Goal: Information Seeking & Learning: Learn about a topic

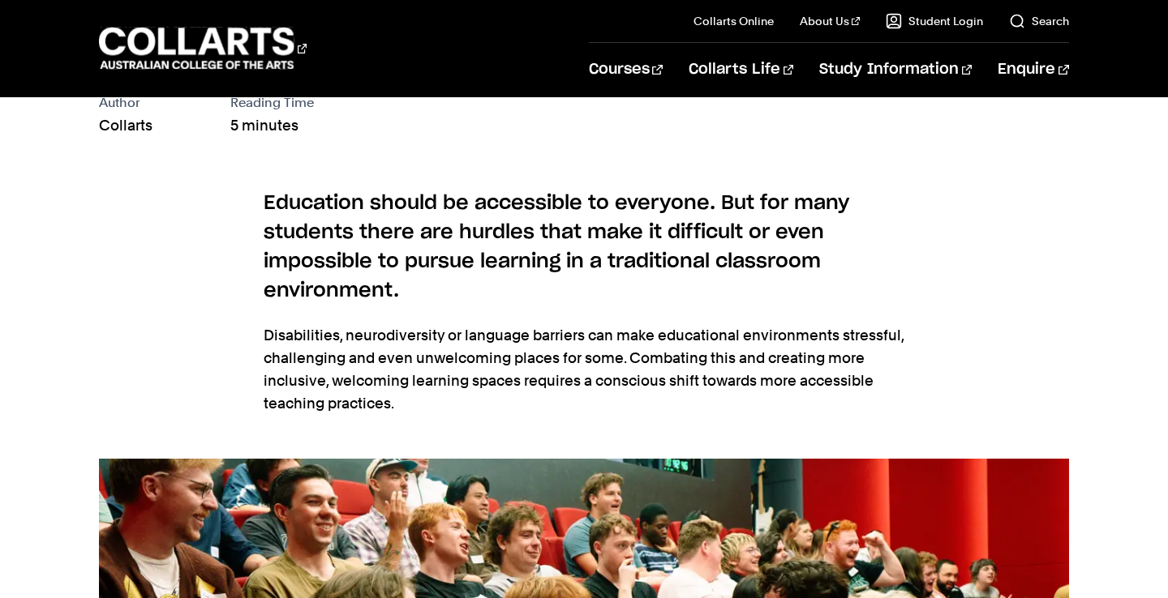
scroll to position [815, 0]
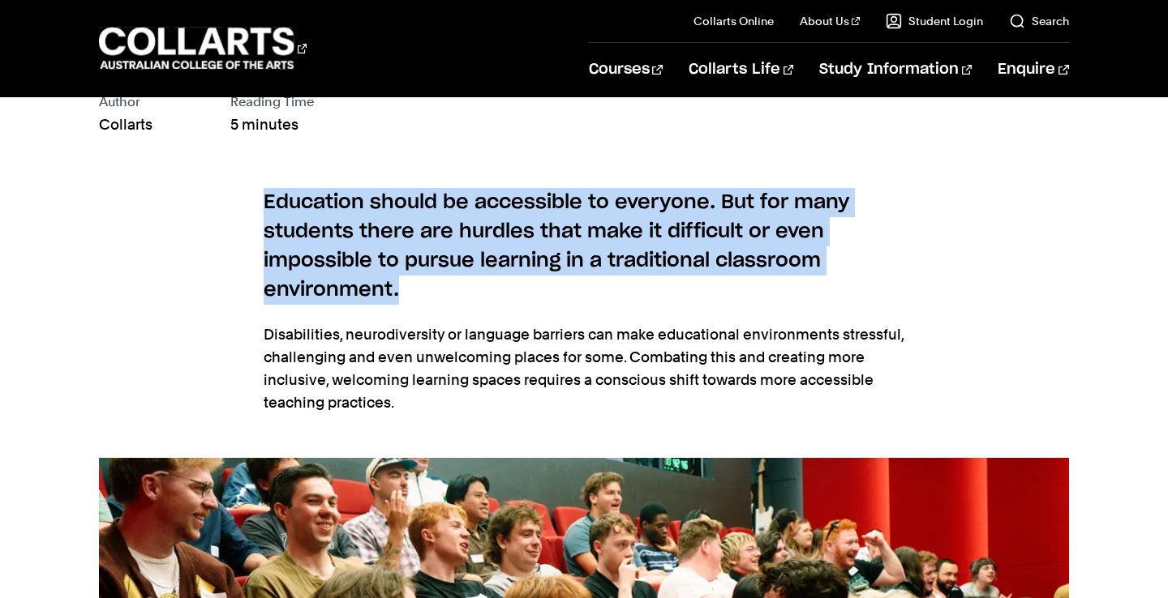
drag, startPoint x: 657, startPoint y: 164, endPoint x: 702, endPoint y: 284, distance: 128.3
click at [702, 284] on section "Education should be accessible to everyone. But for many students there are hur…" at bounding box center [584, 310] width 641 height 296
click at [702, 284] on h6 "Education should be accessible to everyone. But for many students there are hur…" at bounding box center [584, 246] width 641 height 117
drag, startPoint x: 702, startPoint y: 284, endPoint x: 632, endPoint y: 174, distance: 130.2
click at [633, 174] on section "Education should be accessible to everyone. But for many students there are hur…" at bounding box center [584, 310] width 641 height 296
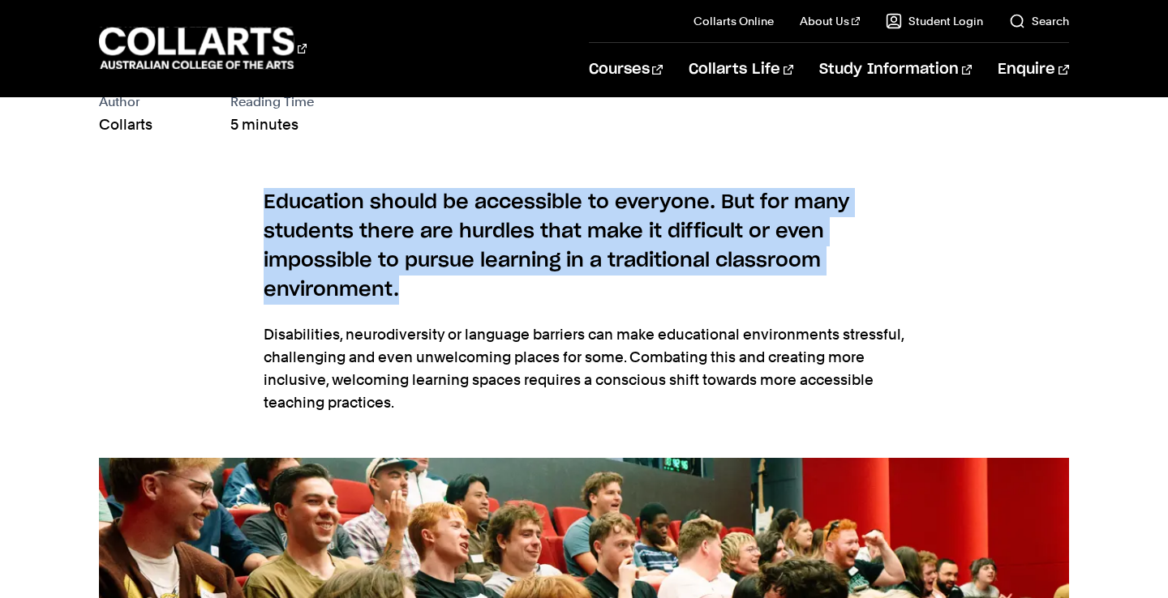
click at [632, 174] on section "Education should be accessible to everyone. But for many students there are hur…" at bounding box center [584, 310] width 641 height 296
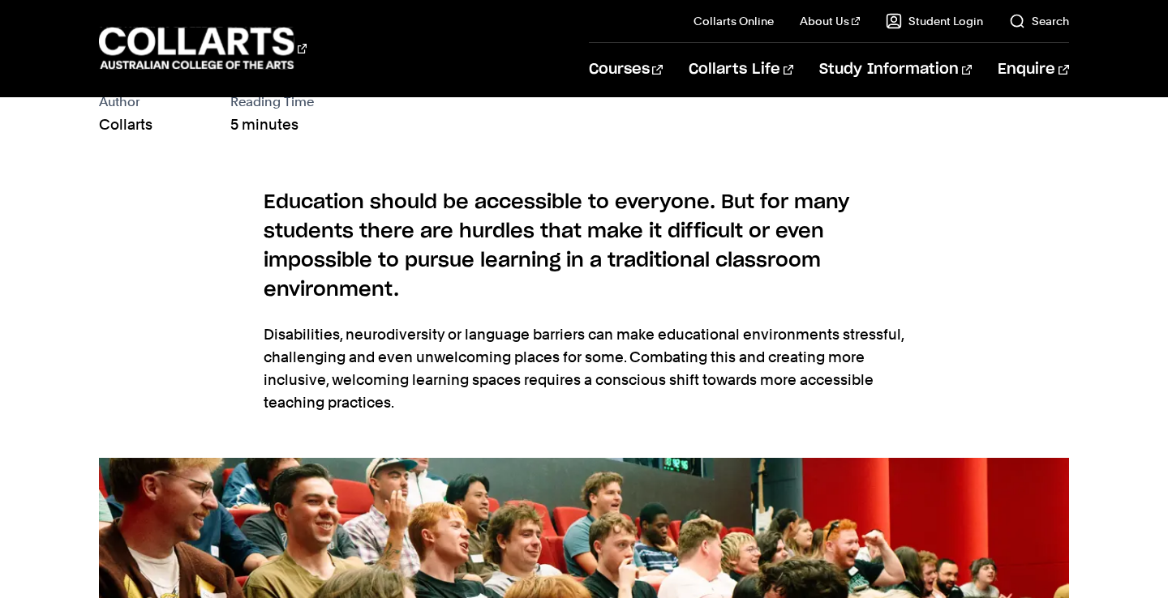
drag, startPoint x: 632, startPoint y: 174, endPoint x: 645, endPoint y: 423, distance: 249.3
click at [645, 423] on section "Education should be accessible to everyone. But for many students there are hur…" at bounding box center [584, 310] width 641 height 296
click at [645, 424] on section "Education should be accessible to everyone. But for many students there are hur…" at bounding box center [584, 310] width 641 height 296
drag, startPoint x: 645, startPoint y: 424, endPoint x: 529, endPoint y: 185, distance: 265.8
click at [529, 185] on section "Education should be accessible to everyone. But for many students there are hur…" at bounding box center [584, 310] width 641 height 296
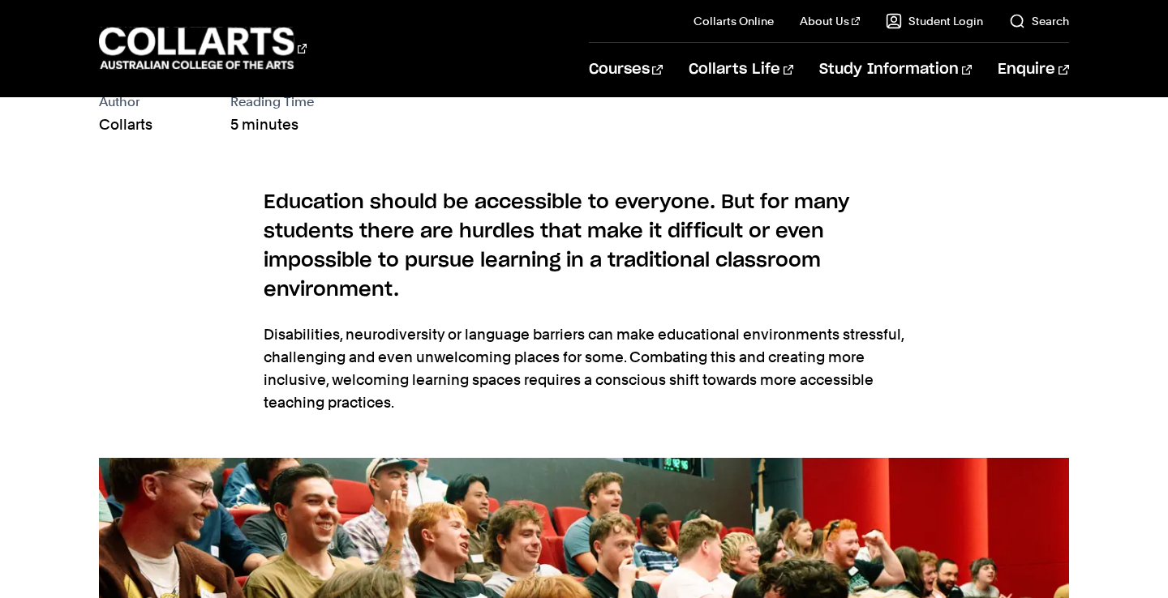
click at [558, 305] on section "Education should be accessible to everyone. But for many students there are hur…" at bounding box center [584, 310] width 641 height 296
